Goal: Task Accomplishment & Management: Manage account settings

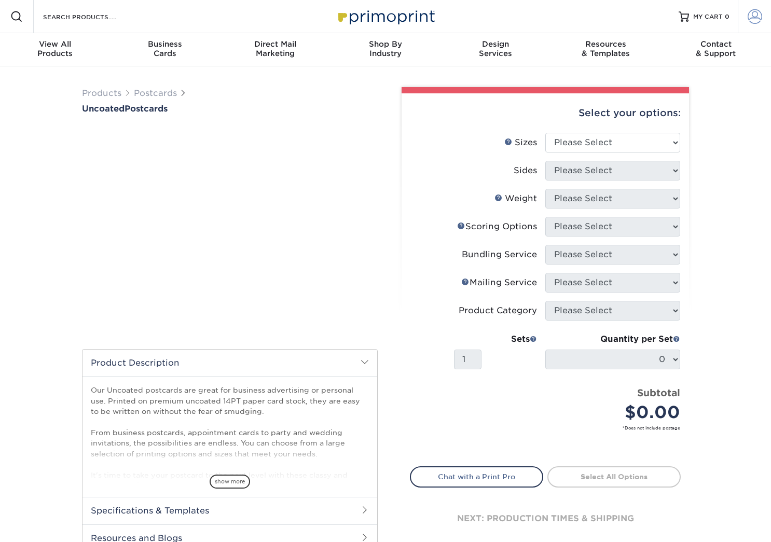
click at [753, 22] on span at bounding box center [754, 16] width 15 height 15
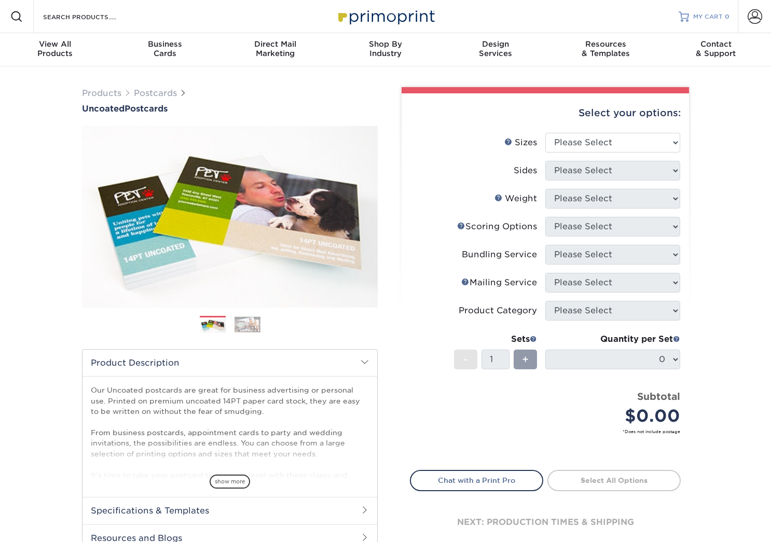
click at [711, 19] on span "MY CART" at bounding box center [708, 16] width 30 height 9
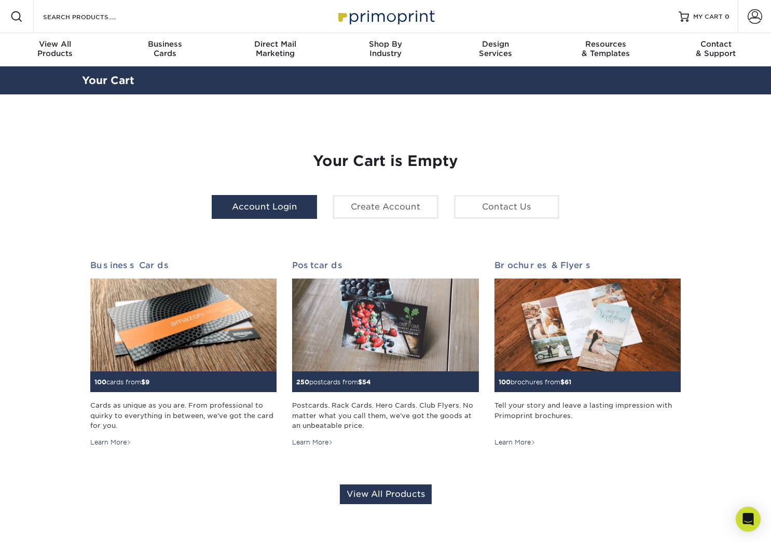
click at [272, 207] on link "Account Login" at bounding box center [264, 207] width 105 height 24
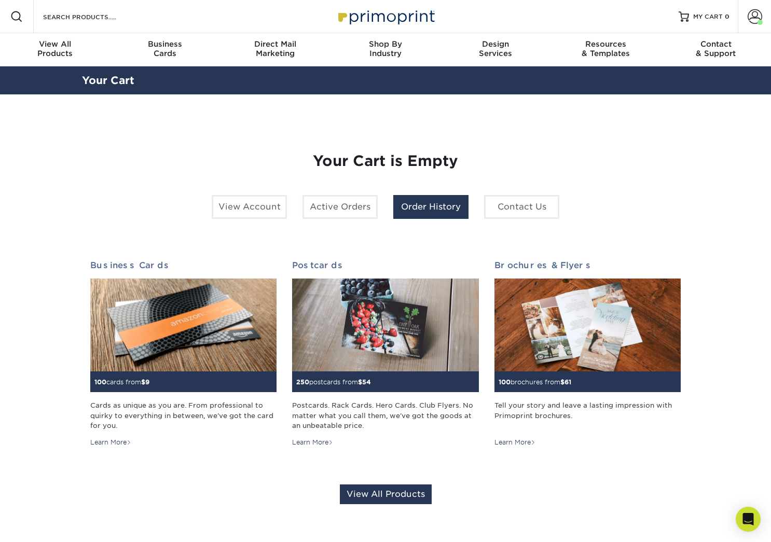
click at [427, 211] on link "Order History" at bounding box center [430, 207] width 75 height 24
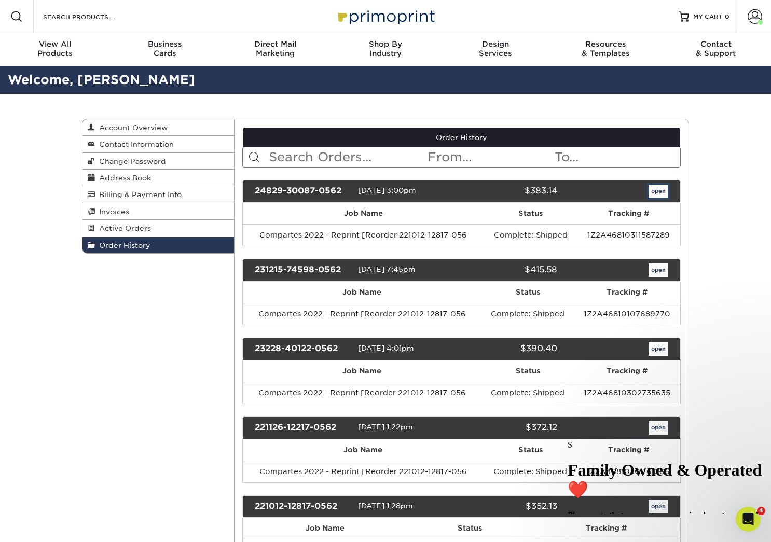
click at [657, 197] on link "open" at bounding box center [658, 191] width 20 height 13
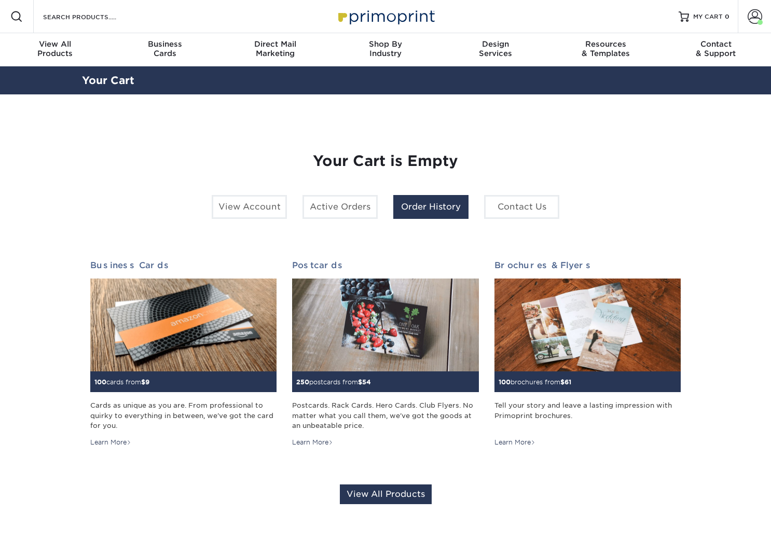
click at [446, 211] on link "Order History" at bounding box center [430, 207] width 75 height 24
